Goal: Information Seeking & Learning: Learn about a topic

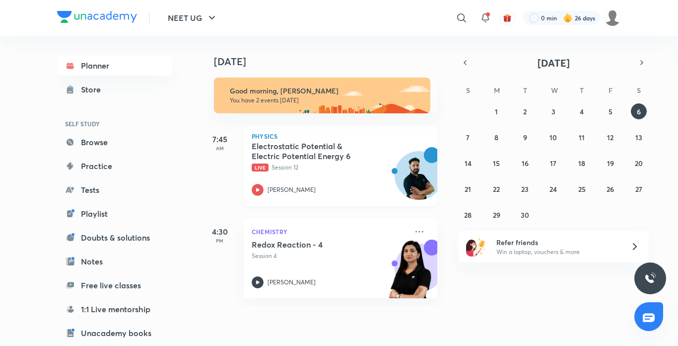
click at [254, 191] on icon at bounding box center [258, 190] width 12 height 12
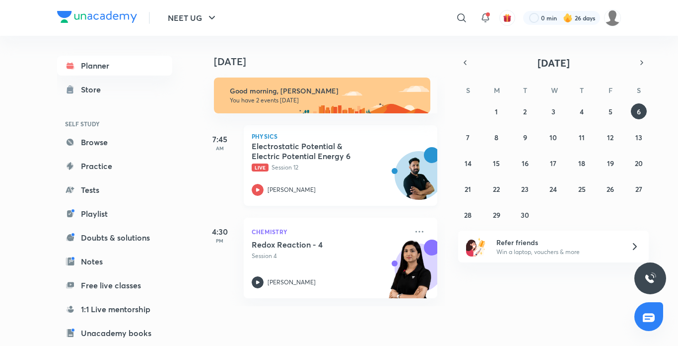
drag, startPoint x: 254, startPoint y: 191, endPoint x: 254, endPoint y: 165, distance: 25.8
click at [254, 165] on div "Electrostatic Potential & Electric Potential Energy 6 Live Session 12 Anupam Up…" at bounding box center [330, 168] width 156 height 55
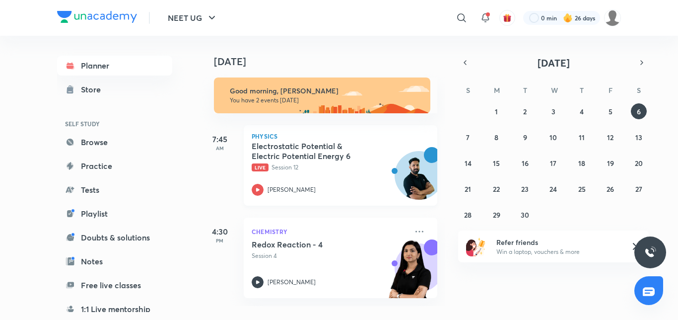
click at [263, 190] on icon at bounding box center [258, 190] width 12 height 12
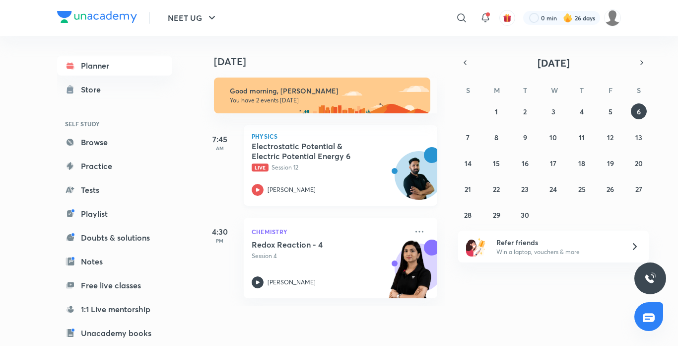
click at [260, 188] on icon at bounding box center [258, 190] width 12 height 12
